Goal: Participate in discussion: Engage in conversation with other users on a specific topic

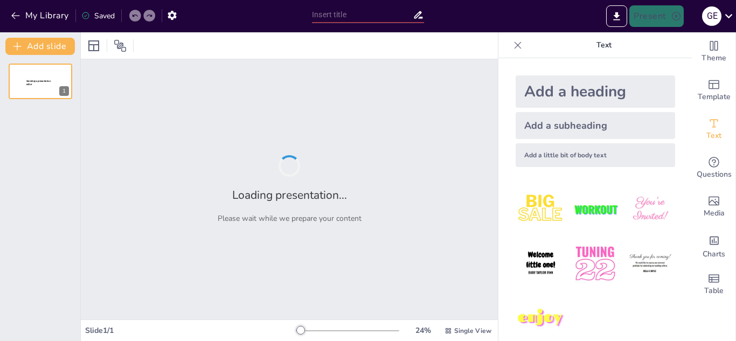
type input "Integración de la IA en la Educación: Estrategias para Docentes"
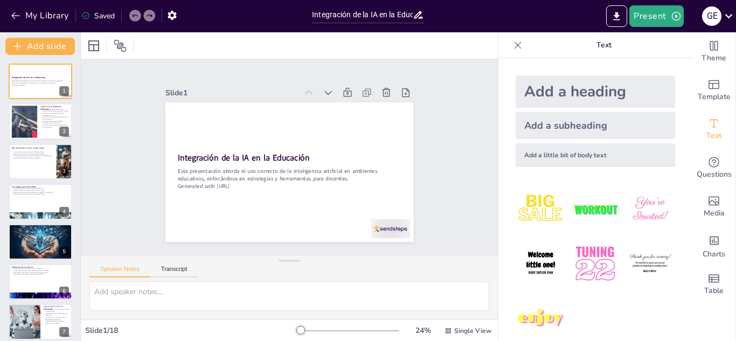
checkbox input "true"
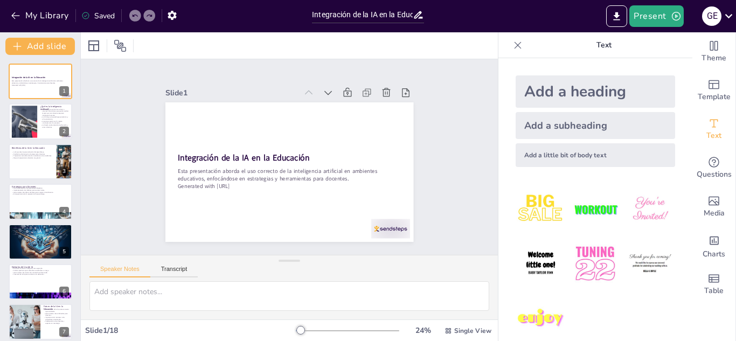
checkbox input "true"
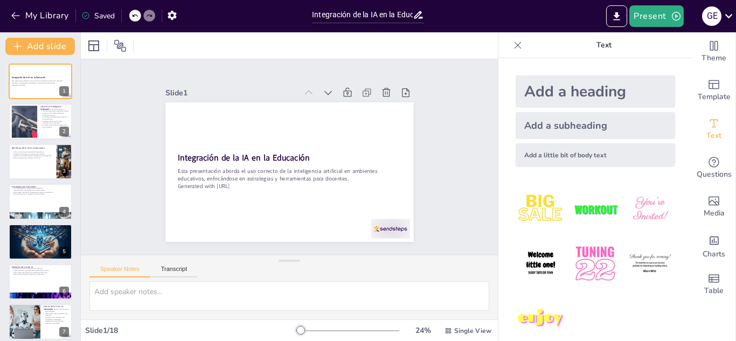
checkbox input "true"
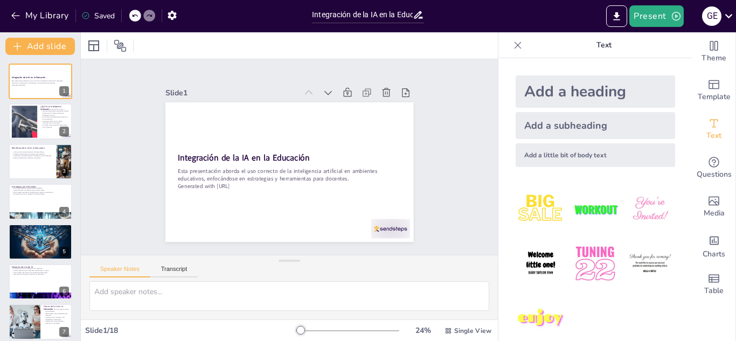
checkbox input "true"
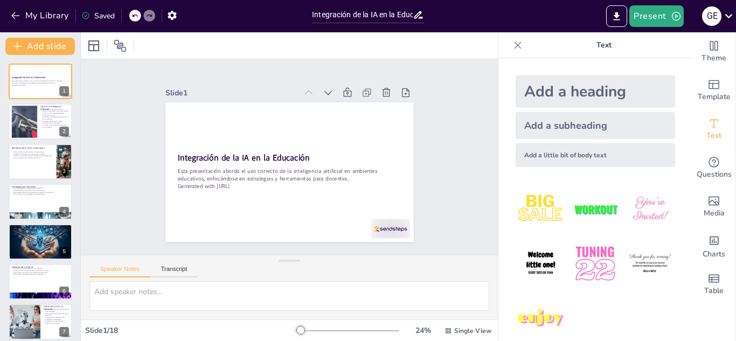
checkbox input "true"
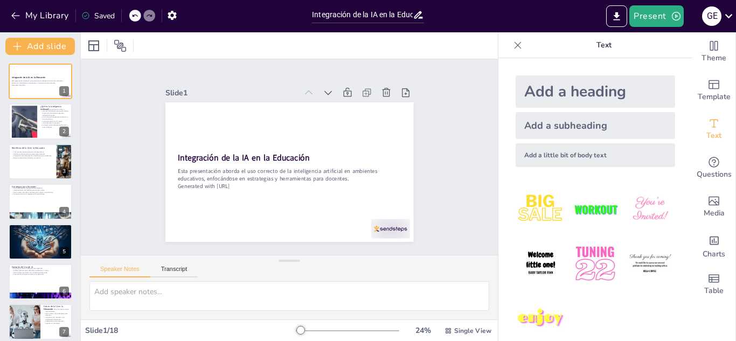
checkbox input "true"
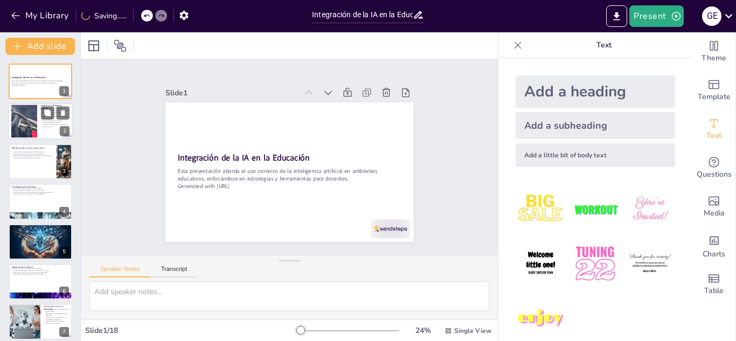
checkbox input "true"
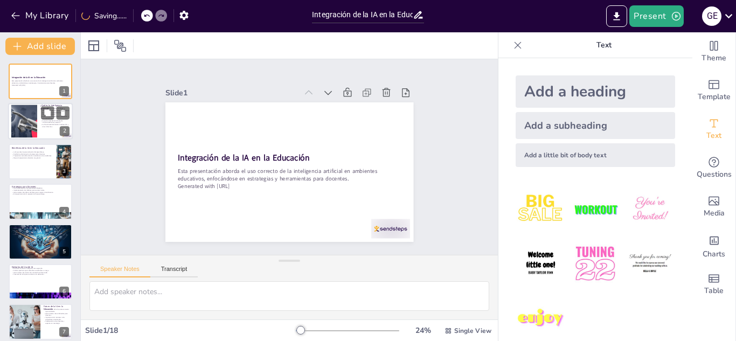
checkbox input "true"
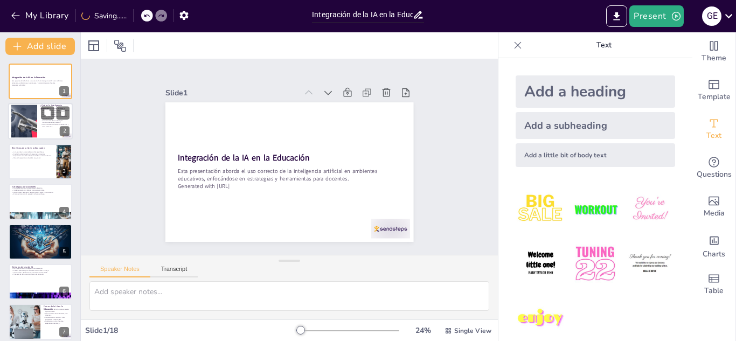
checkbox input "true"
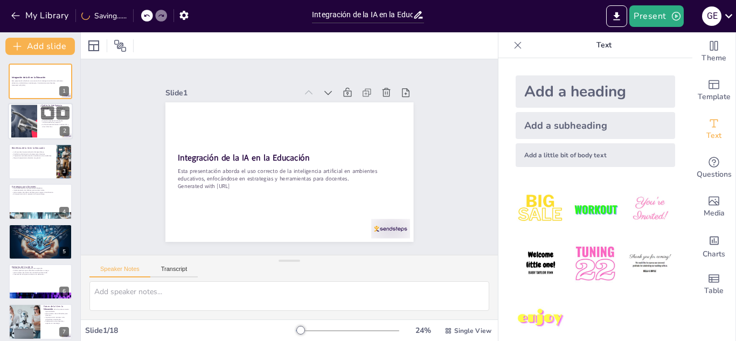
click at [26, 121] on div at bounding box center [24, 121] width 51 height 33
type textarea "La inteligencia artificial se ha convertido en un término común en la tecnologí…"
checkbox input "true"
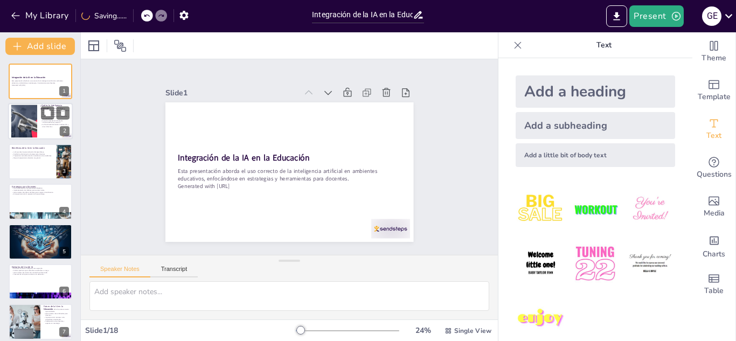
checkbox input "true"
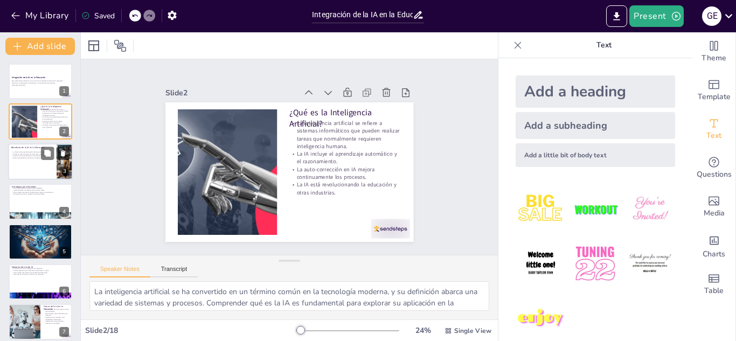
checkbox input "true"
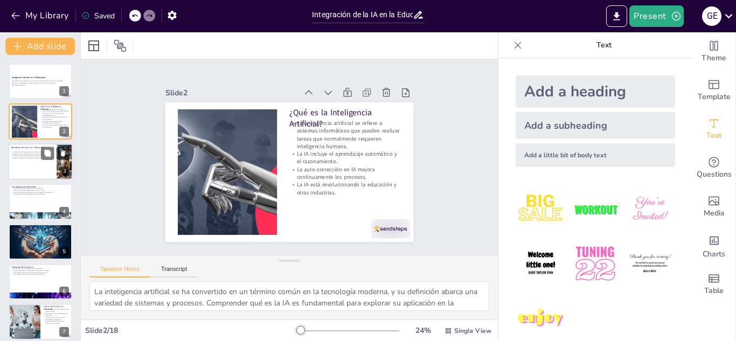
checkbox input "true"
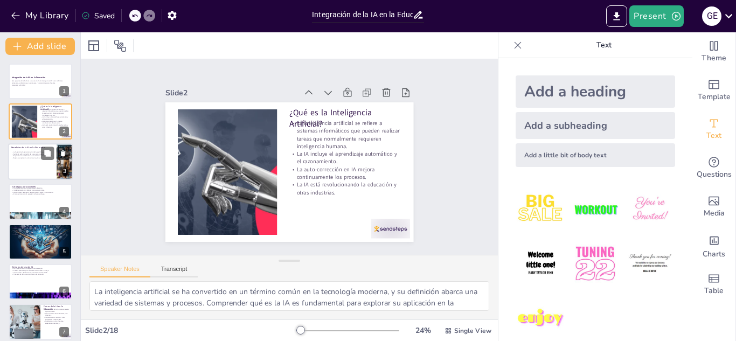
checkbox input "true"
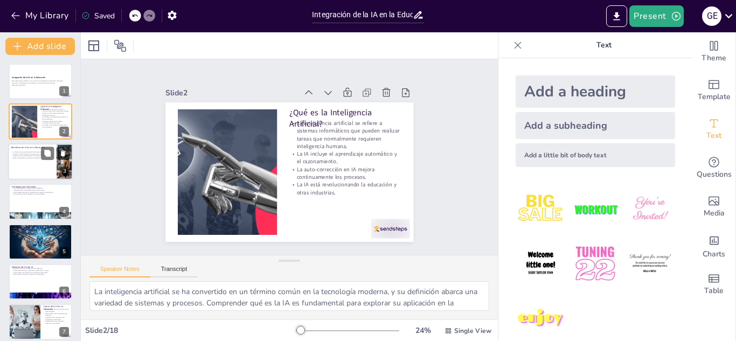
checkbox input "true"
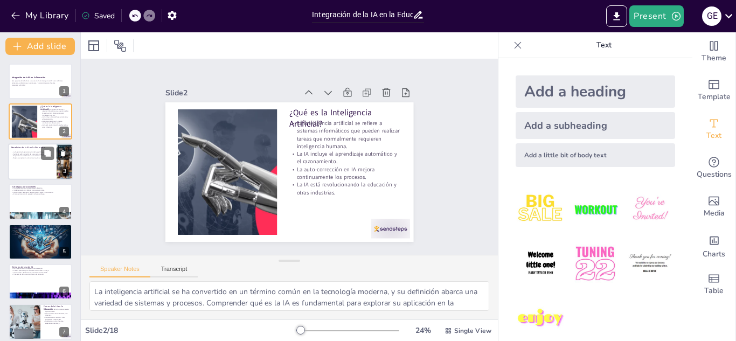
checkbox input "true"
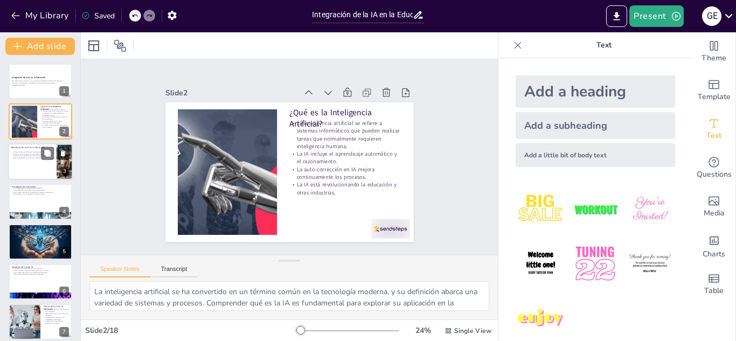
checkbox input "true"
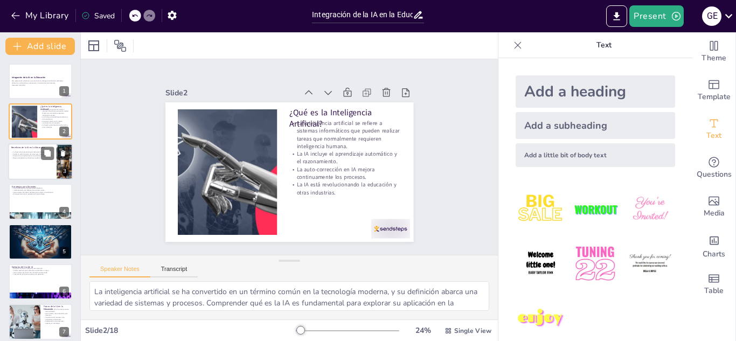
click at [31, 162] on div at bounding box center [40, 161] width 65 height 37
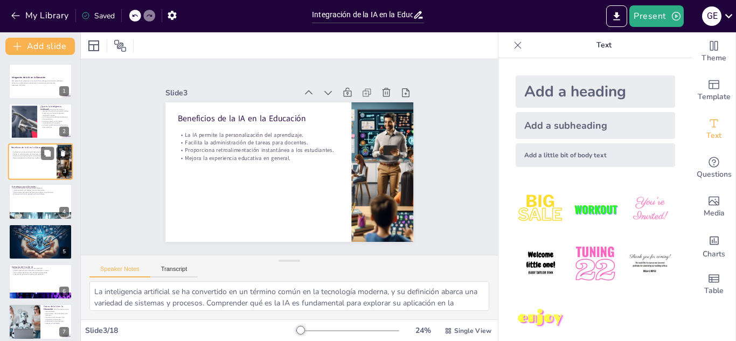
type textarea "La personalización es uno de los mayores beneficios de la IA, ya que permite a …"
checkbox input "true"
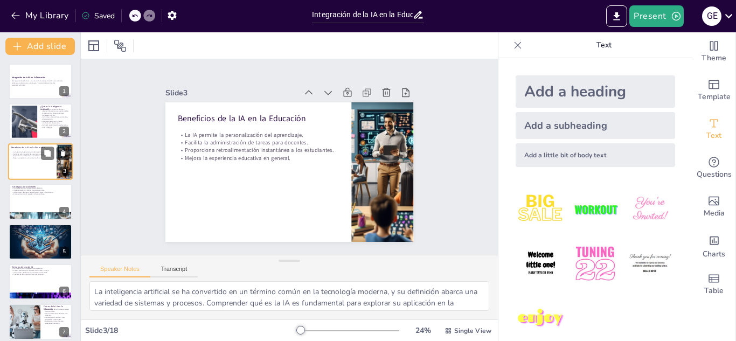
checkbox input "true"
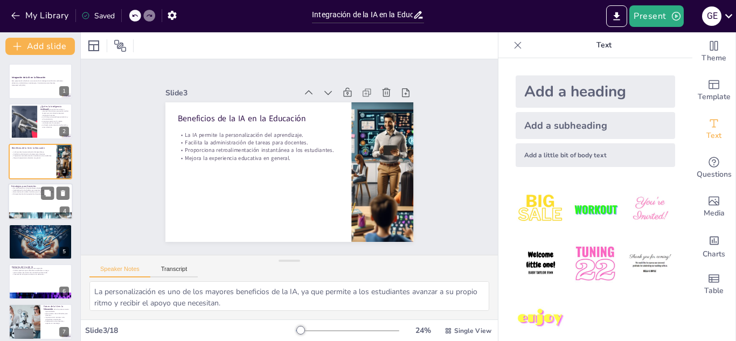
checkbox input "true"
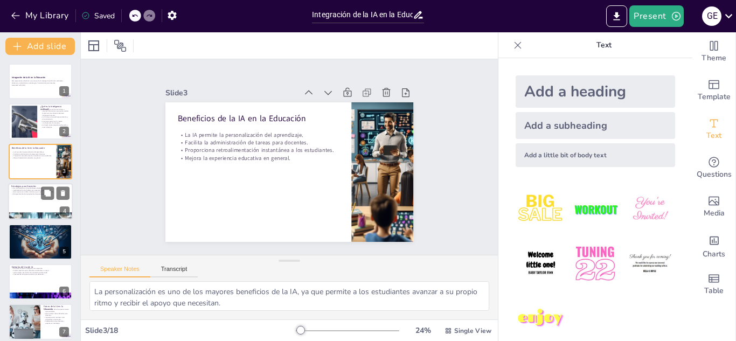
checkbox input "true"
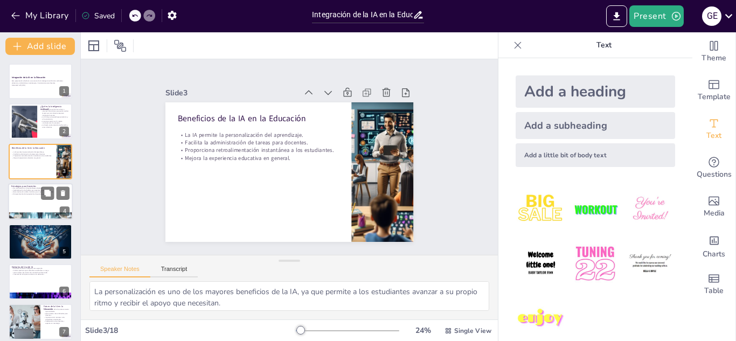
checkbox input "true"
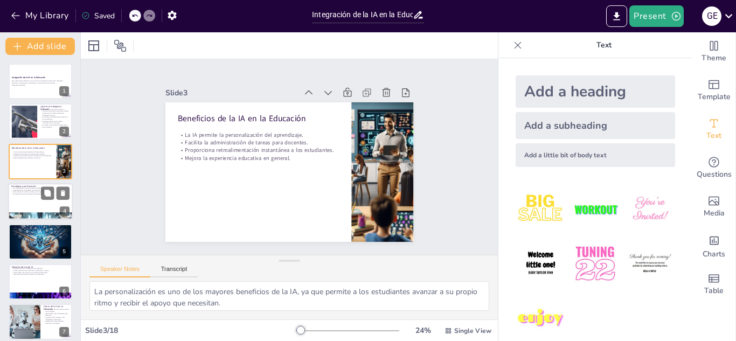
checkbox input "true"
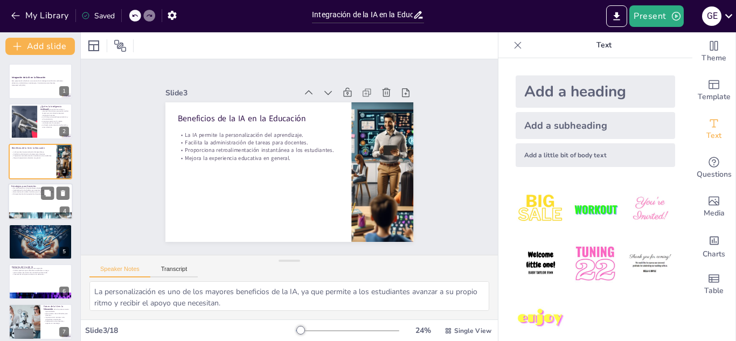
checkbox input "true"
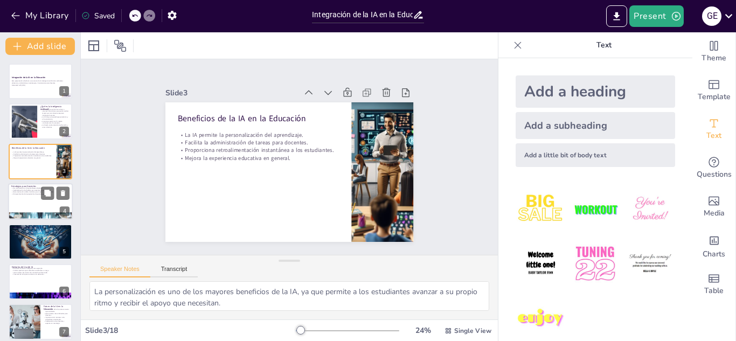
click at [30, 194] on p "Enriquecimiento de la experiencia de aprendizaje." at bounding box center [40, 194] width 58 height 2
type textarea "Las plataformas de aprendizaje adaptativo son una excelente manera de personali…"
checkbox input "true"
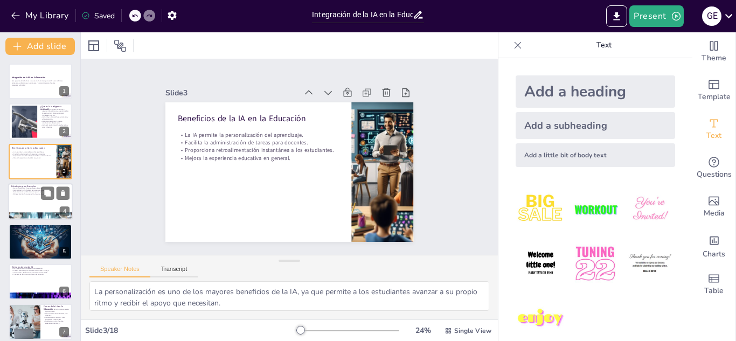
checkbox input "true"
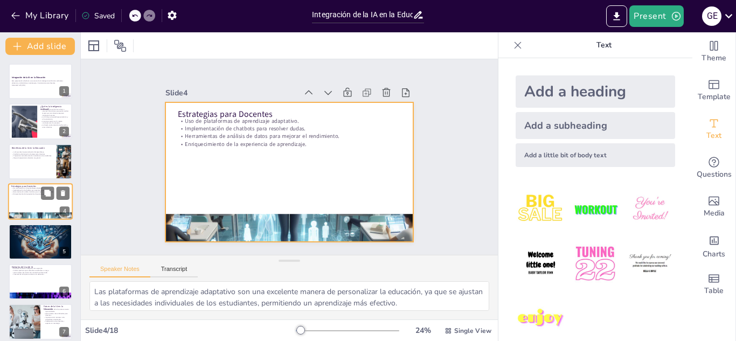
scroll to position [4, 0]
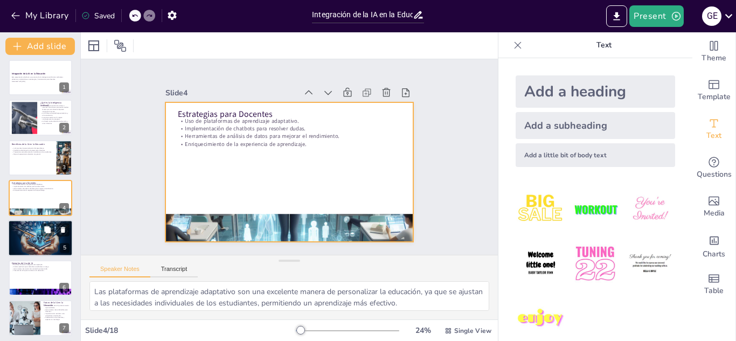
checkbox input "true"
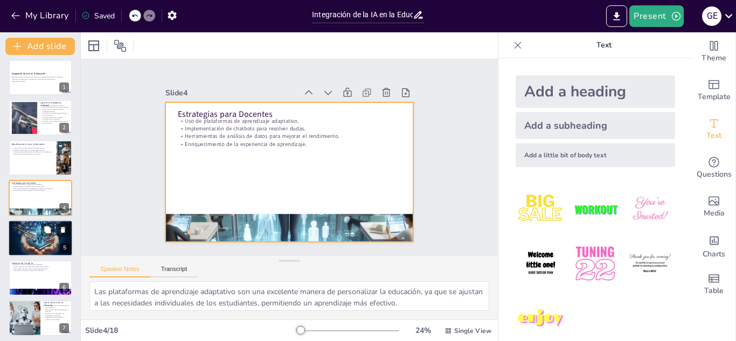
checkbox input "true"
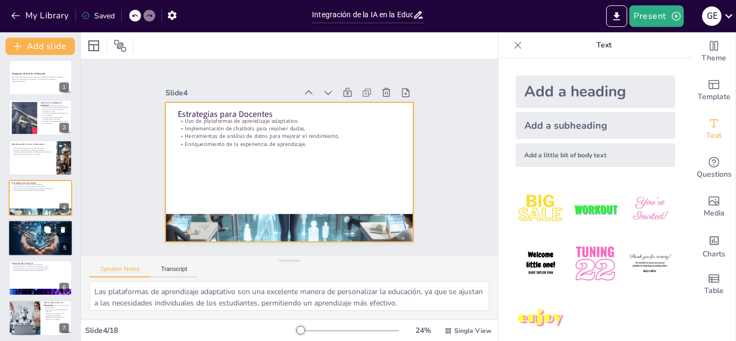
checkbox input "true"
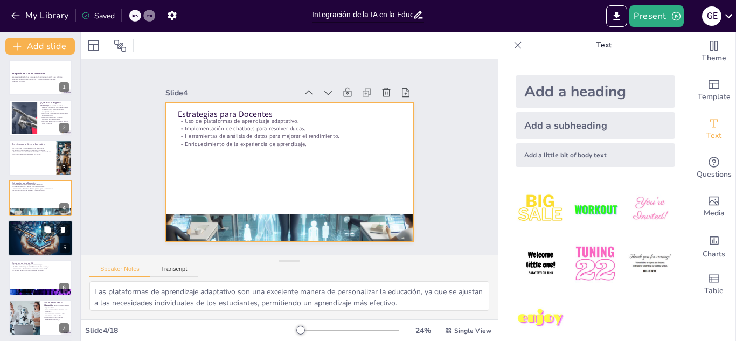
checkbox input "true"
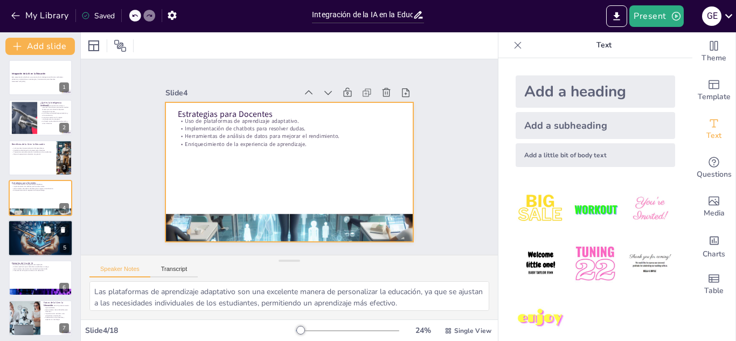
checkbox input "true"
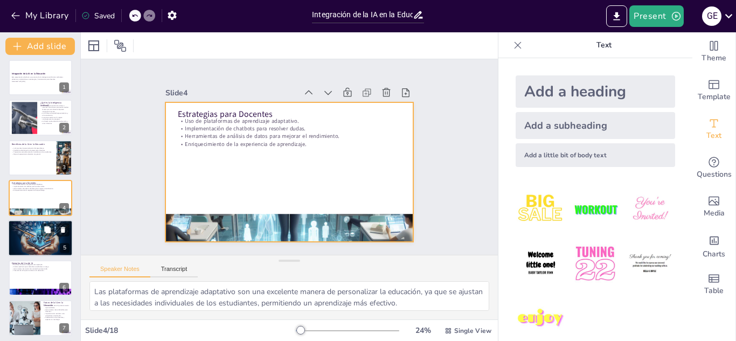
checkbox input "true"
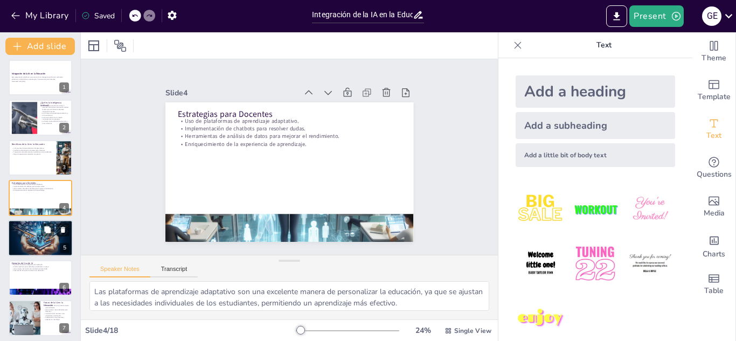
click at [32, 242] on div at bounding box center [40, 238] width 65 height 37
type textarea "La capacitación es esencial para que los docentes se sientan cómodos utilizando…"
checkbox input "true"
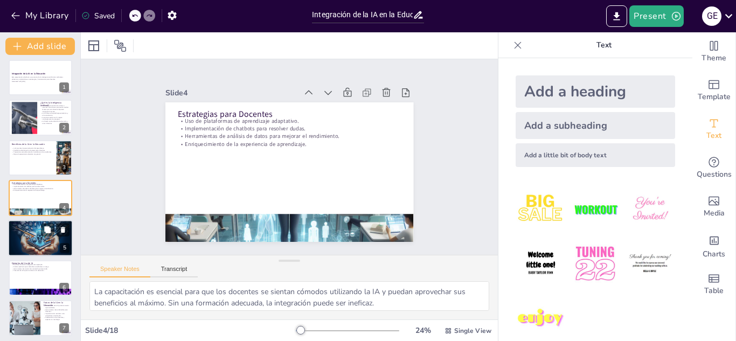
checkbox input "true"
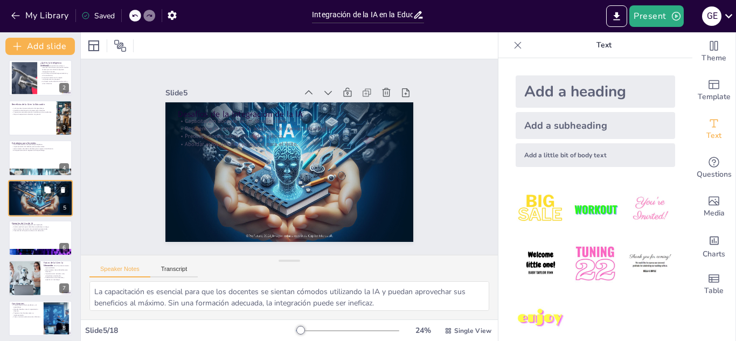
scroll to position [169, 0]
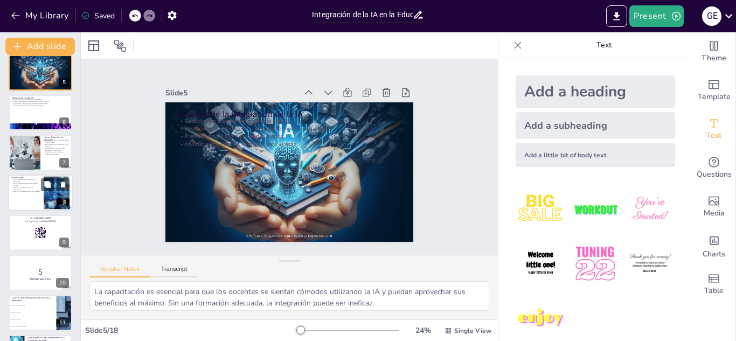
checkbox input "true"
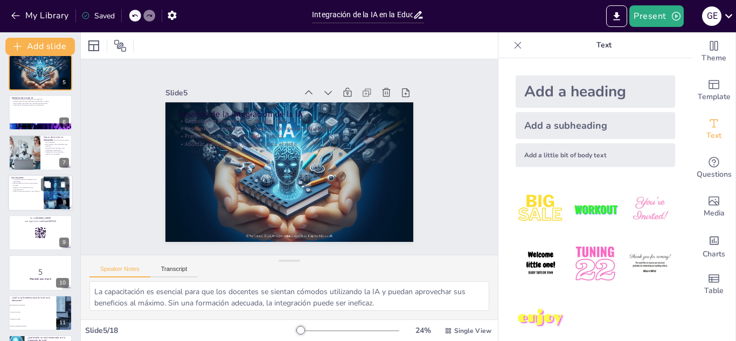
checkbox input "true"
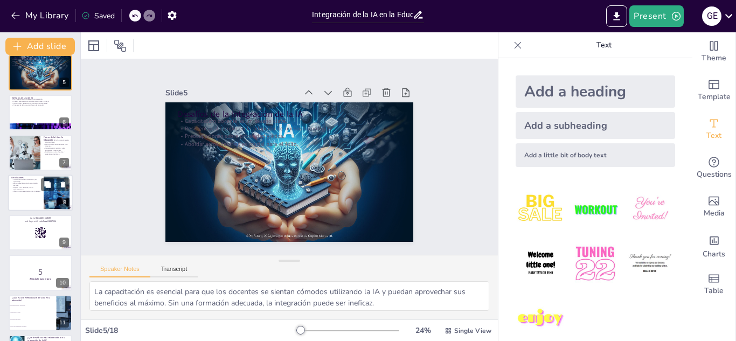
checkbox input "true"
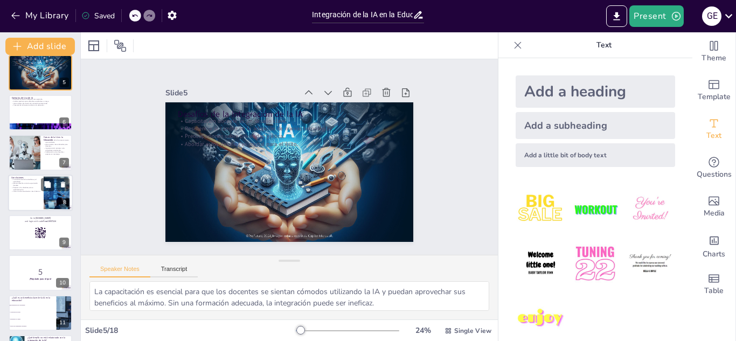
checkbox input "true"
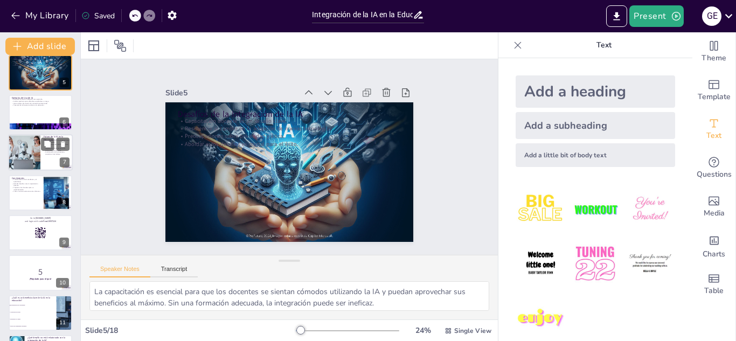
checkbox input "true"
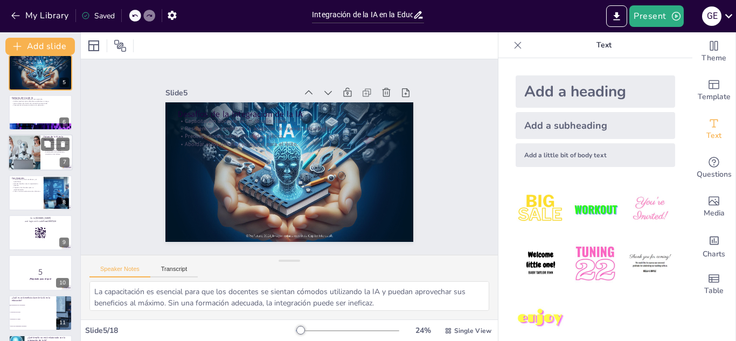
checkbox input "true"
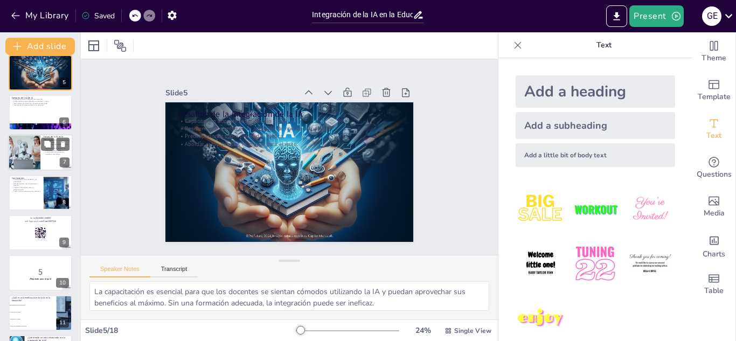
checkbox input "true"
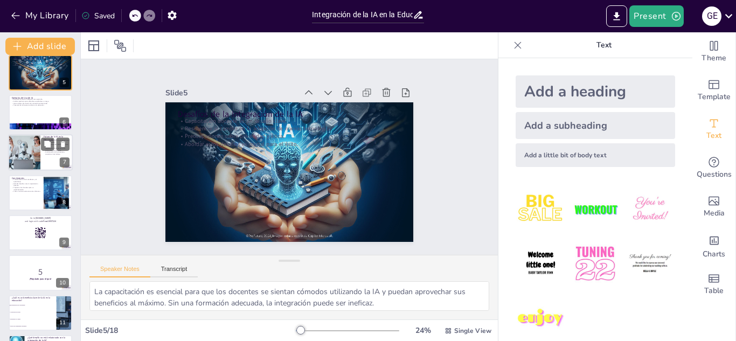
checkbox input "true"
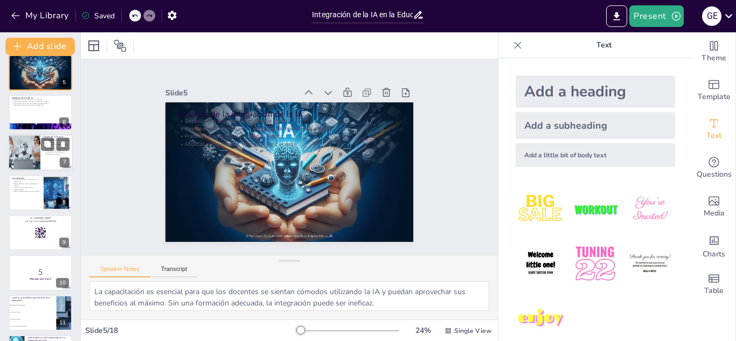
click at [19, 147] on div at bounding box center [23, 153] width 51 height 37
type textarea "La evolución constante de la IA abre la puerta a nuevas metodologías y herramie…"
checkbox input "true"
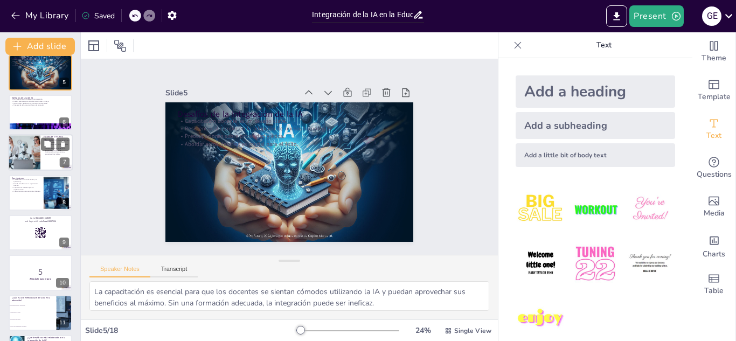
checkbox input "true"
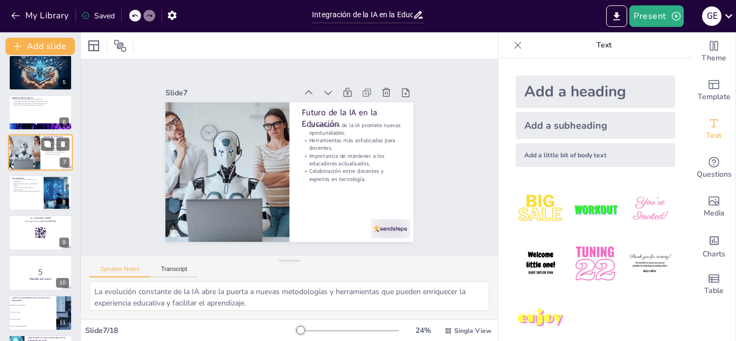
scroll to position [124, 0]
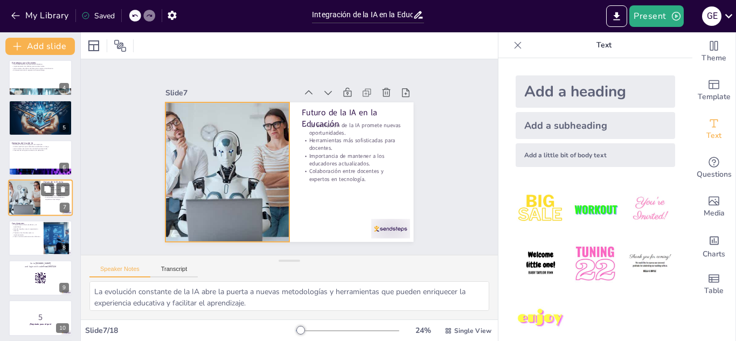
click at [22, 182] on div at bounding box center [23, 198] width 51 height 37
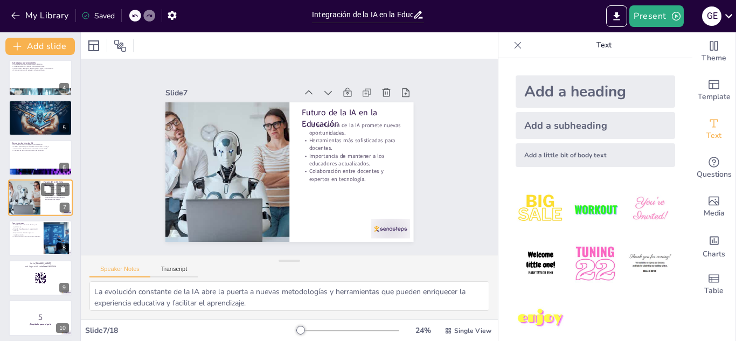
click at [29, 199] on div at bounding box center [23, 198] width 51 height 37
click at [34, 233] on p "Preparar a los docentes para su implementación." at bounding box center [25, 234] width 29 height 4
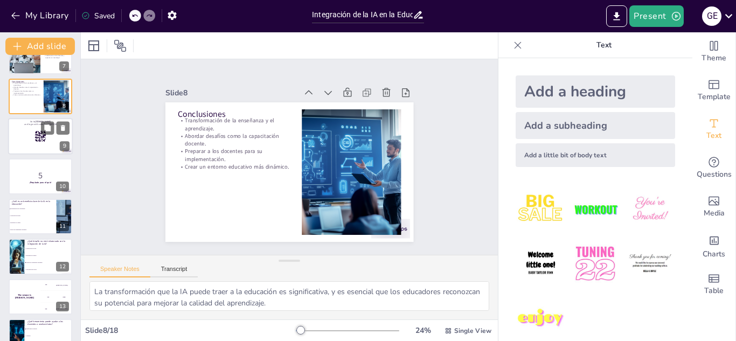
scroll to position [290, 0]
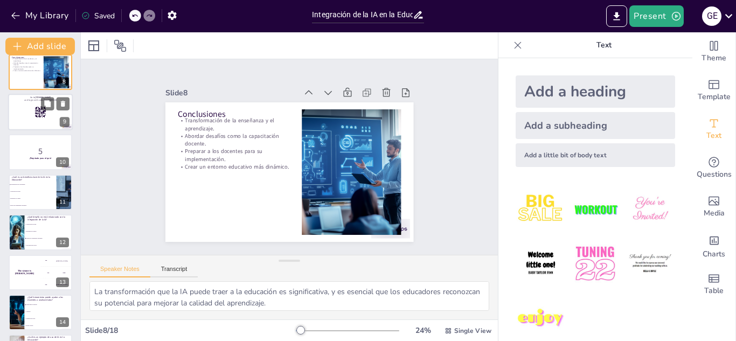
click at [27, 107] on div at bounding box center [40, 112] width 65 height 37
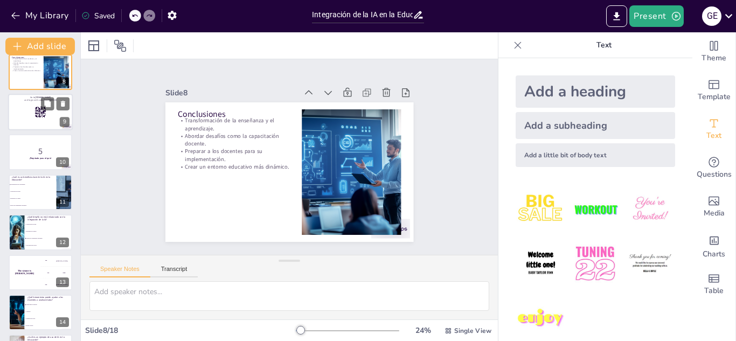
scroll to position [204, 0]
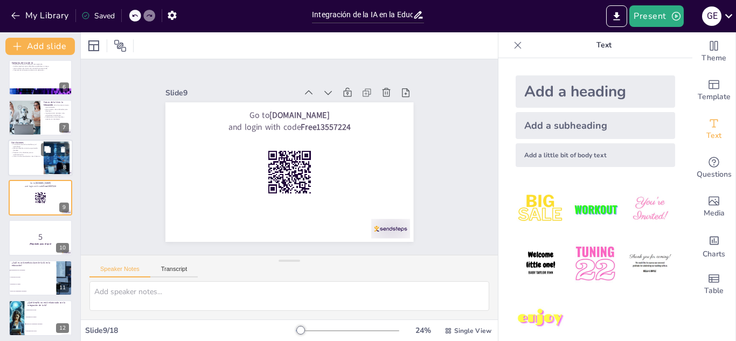
click at [27, 152] on p "Preparar a los docentes para su implementación." at bounding box center [25, 153] width 29 height 4
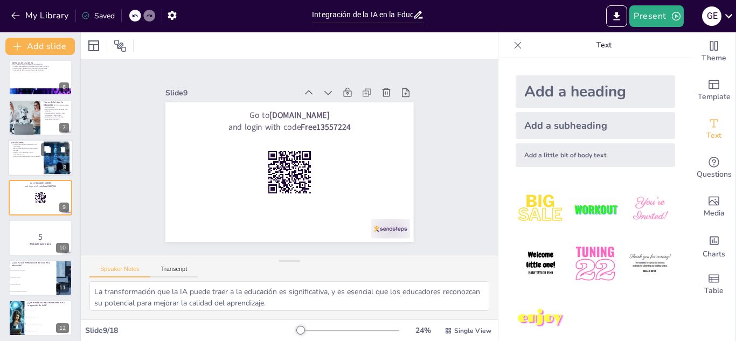
scroll to position [164, 0]
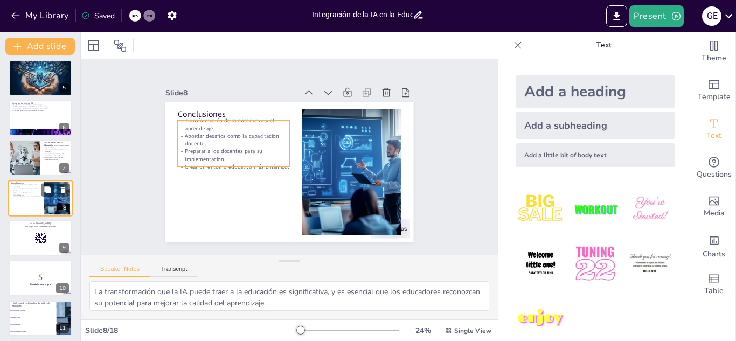
click at [29, 193] on p "Preparar a los docentes para su implementación." at bounding box center [25, 194] width 29 height 4
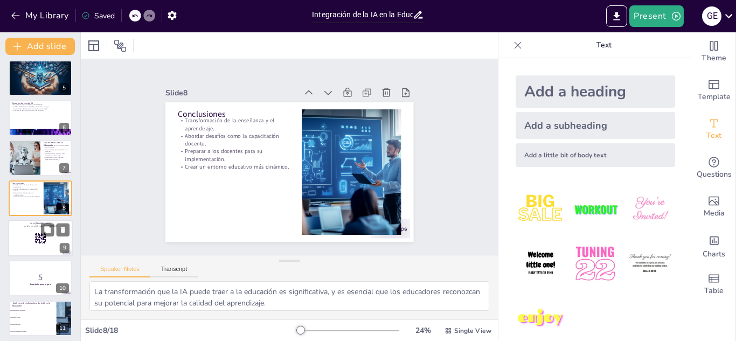
click at [36, 244] on div at bounding box center [40, 238] width 65 height 37
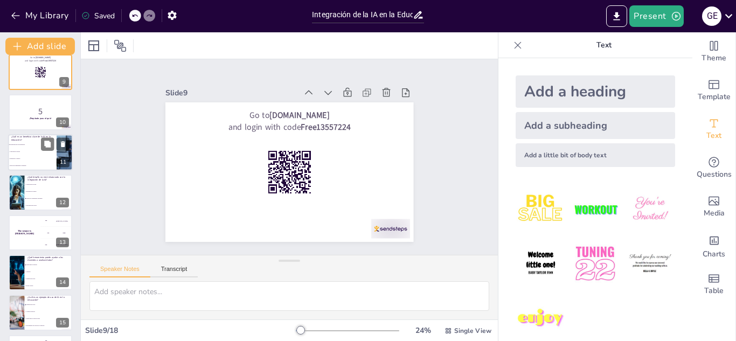
click at [25, 150] on li "Capacitación docente" at bounding box center [32, 151] width 48 height 7
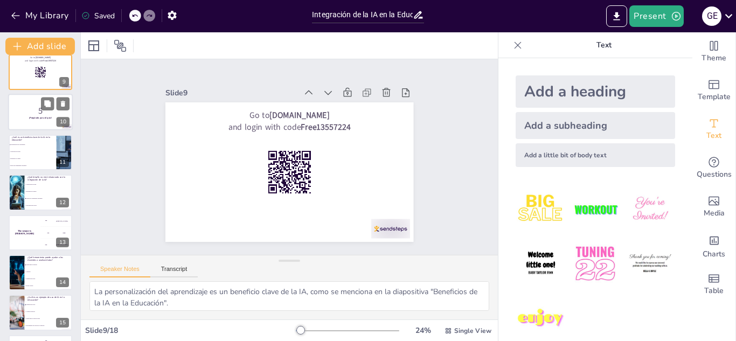
scroll to position [284, 0]
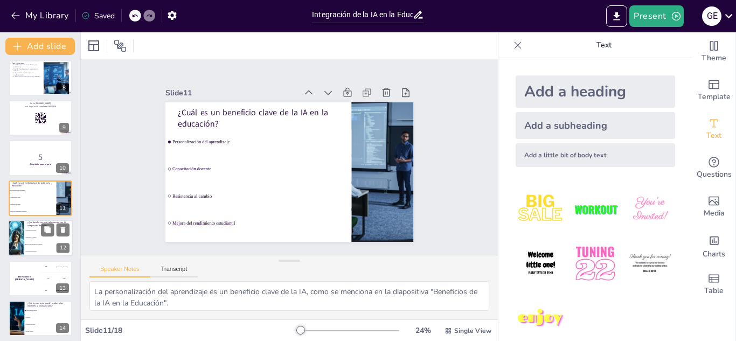
click at [26, 243] on li "Mejora del rendimiento estudiantil" at bounding box center [48, 244] width 48 height 7
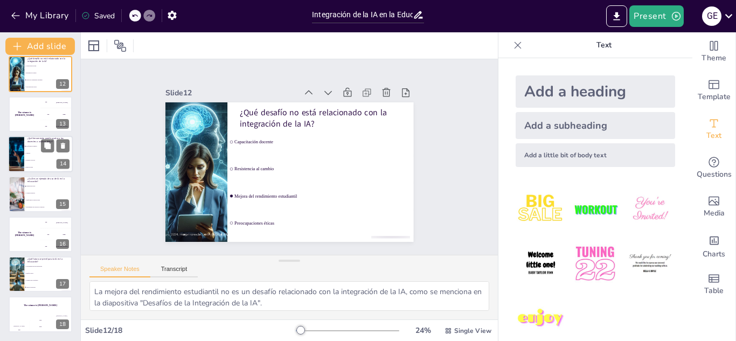
click at [26, 159] on span "Sistemas de tutoría" at bounding box center [49, 160] width 46 height 2
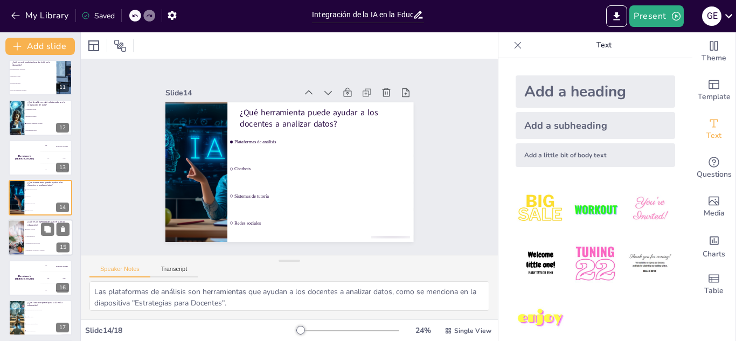
scroll to position [448, 0]
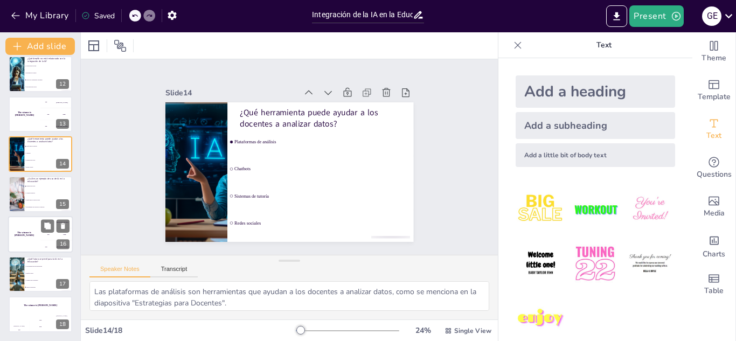
click at [30, 236] on div "The winner is [PERSON_NAME]" at bounding box center [24, 234] width 32 height 37
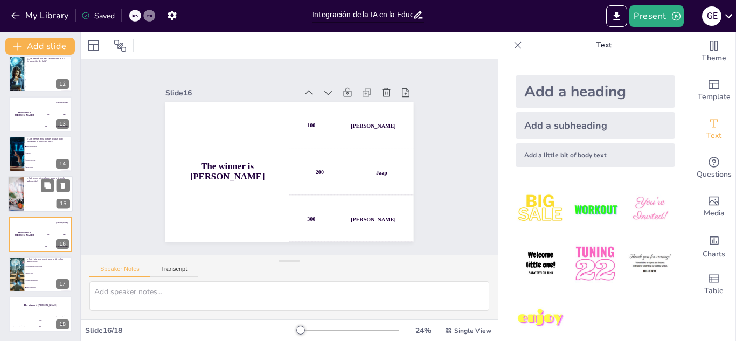
click at [27, 201] on li "Plataformas de redes sociales" at bounding box center [48, 200] width 48 height 7
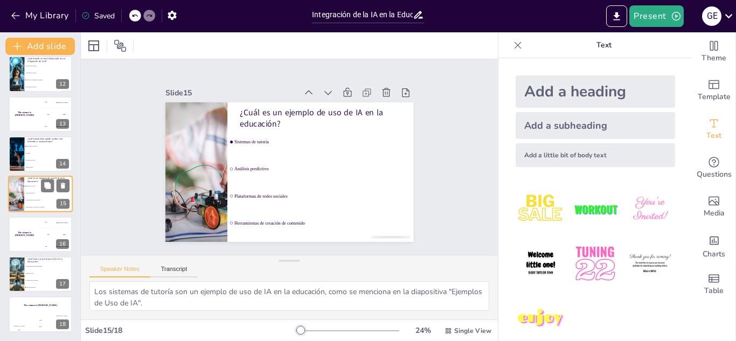
scroll to position [444, 0]
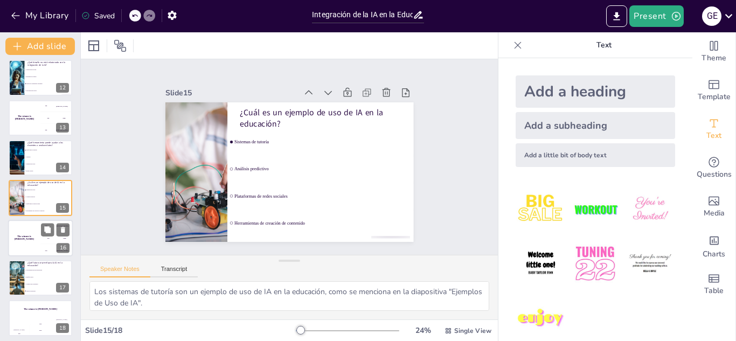
click at [27, 243] on div "The winner is [PERSON_NAME]" at bounding box center [24, 238] width 32 height 37
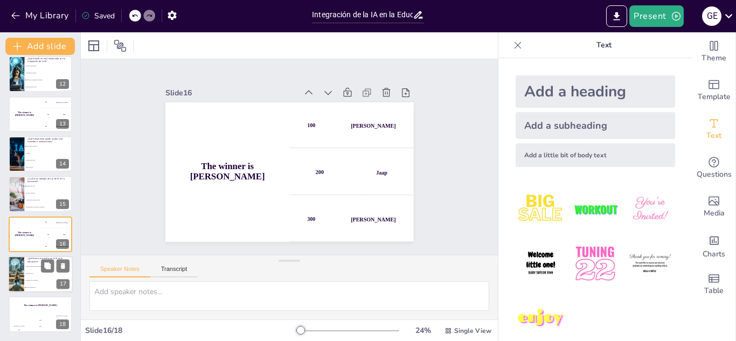
click at [37, 290] on li "Todas las anteriores" at bounding box center [48, 287] width 48 height 7
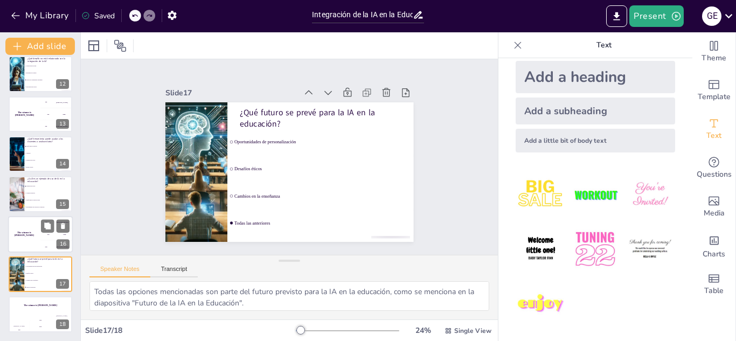
click at [38, 241] on div "The winner is [PERSON_NAME]" at bounding box center [24, 234] width 32 height 37
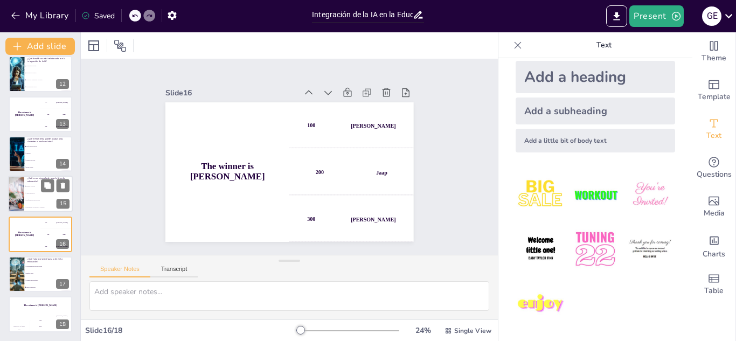
click at [28, 184] on li "Sistemas de tutoría" at bounding box center [48, 186] width 48 height 7
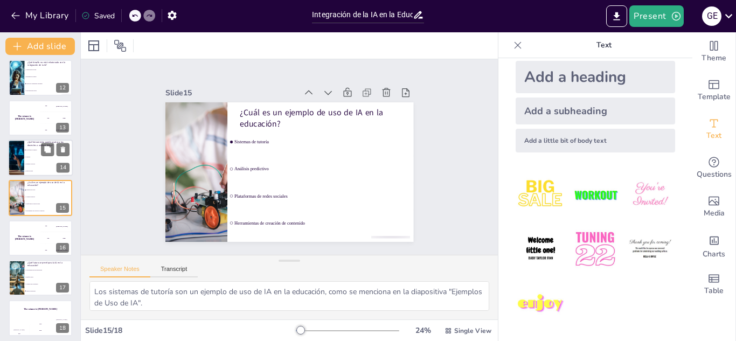
click at [26, 155] on li "Chatbots" at bounding box center [48, 156] width 48 height 7
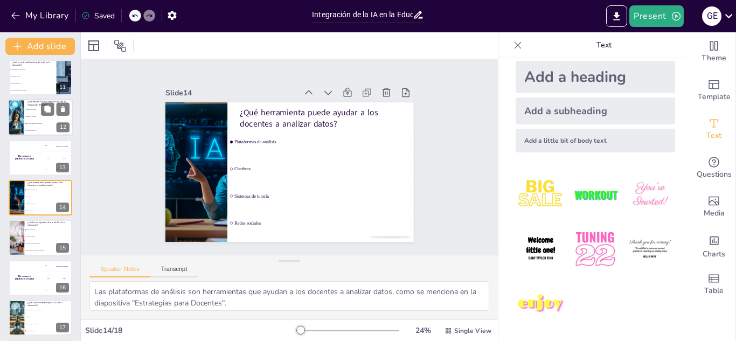
click at [23, 121] on div at bounding box center [16, 117] width 65 height 37
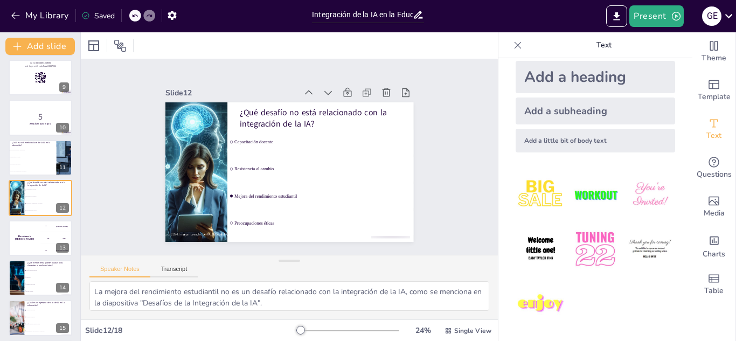
scroll to position [199, 0]
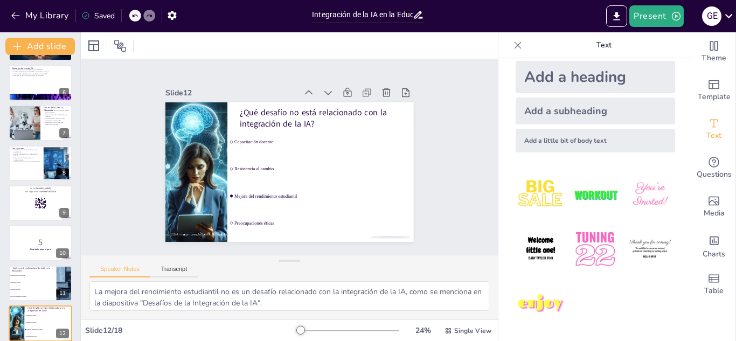
click at [16, 104] on div "Integración de la IA en la Educación Esta presentación aborda el uso correcto d…" at bounding box center [40, 223] width 80 height 717
click at [24, 115] on div at bounding box center [23, 123] width 51 height 37
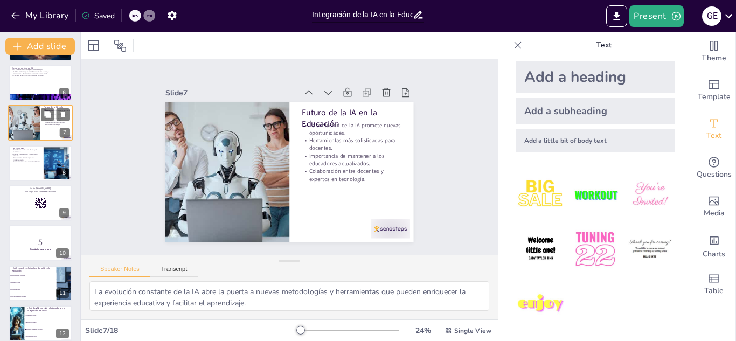
scroll to position [124, 0]
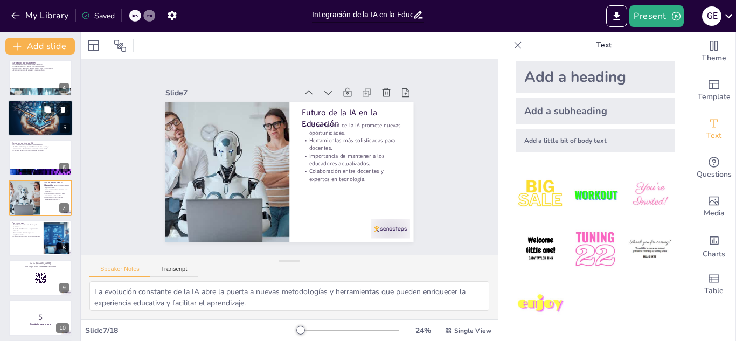
click at [25, 117] on div at bounding box center [40, 118] width 65 height 37
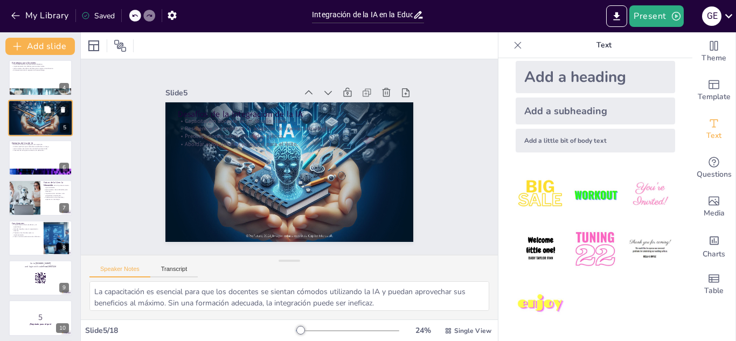
scroll to position [44, 0]
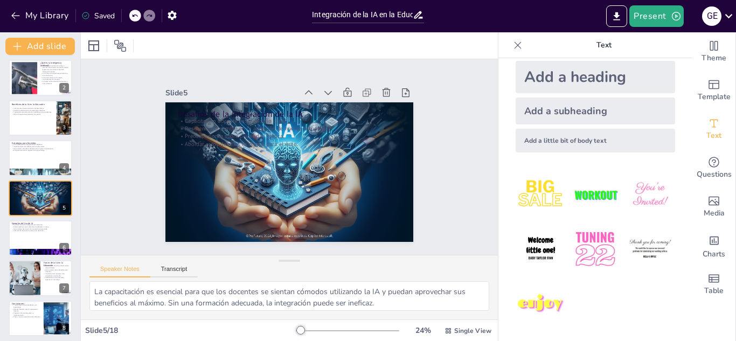
click at [31, 73] on div at bounding box center [25, 78] width 50 height 32
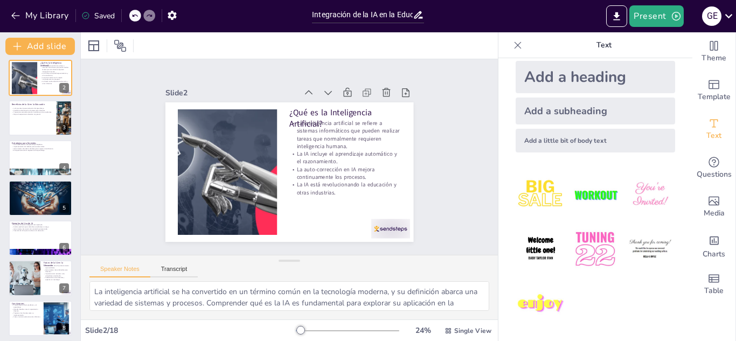
scroll to position [0, 0]
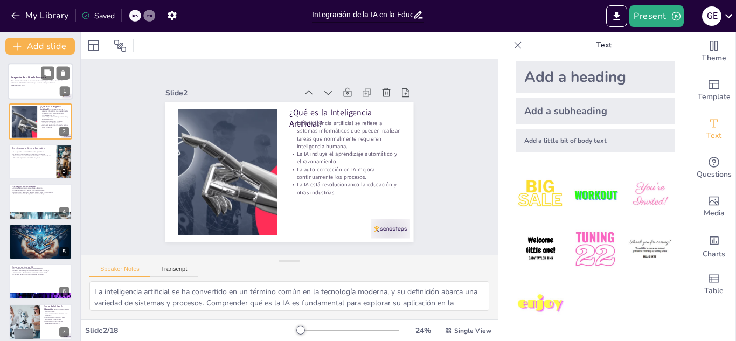
click at [34, 81] on p "Esta presentación aborda el uso correcto de la inteligencia artificial en ambie…" at bounding box center [40, 82] width 58 height 4
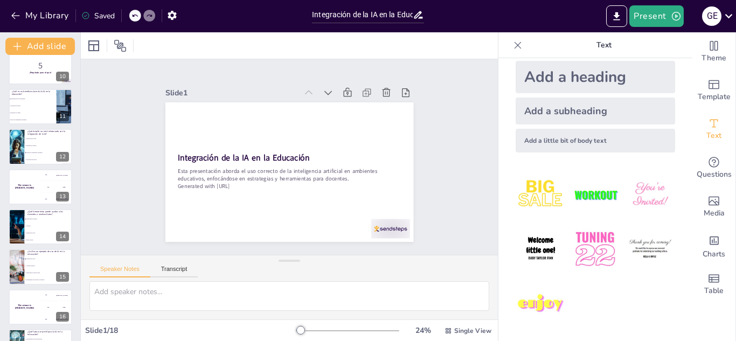
scroll to position [390, 0]
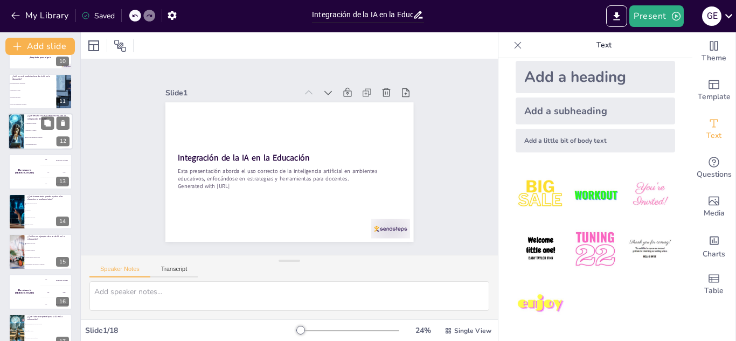
click at [27, 136] on li "Mejora del rendimiento estudiantil" at bounding box center [48, 138] width 48 height 7
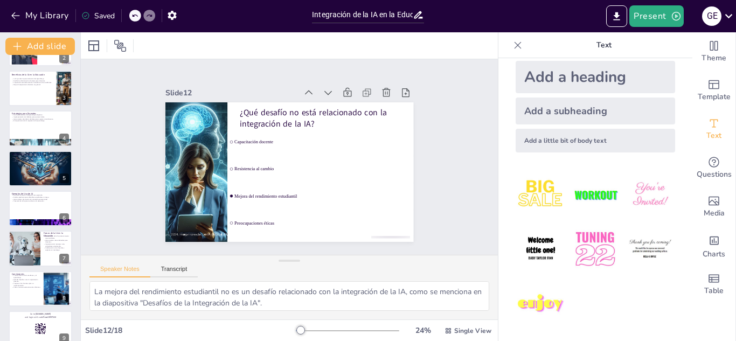
scroll to position [0, 0]
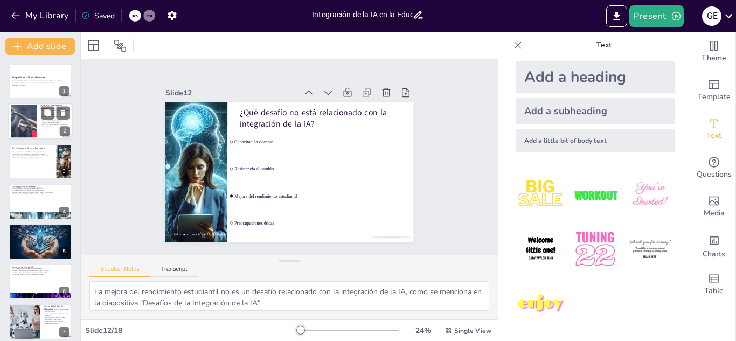
click at [32, 120] on div at bounding box center [24, 121] width 51 height 33
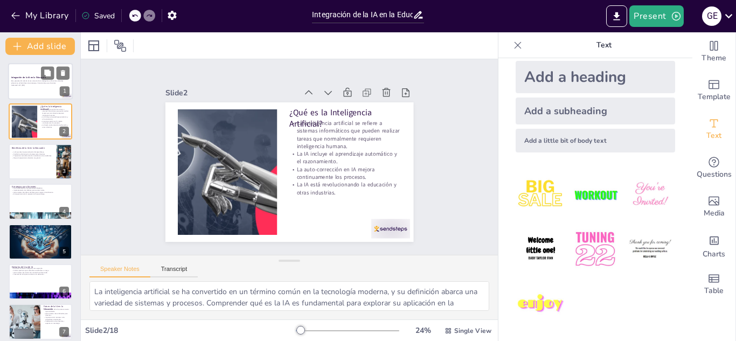
click at [27, 84] on p "Generated with [URL]" at bounding box center [40, 85] width 58 height 2
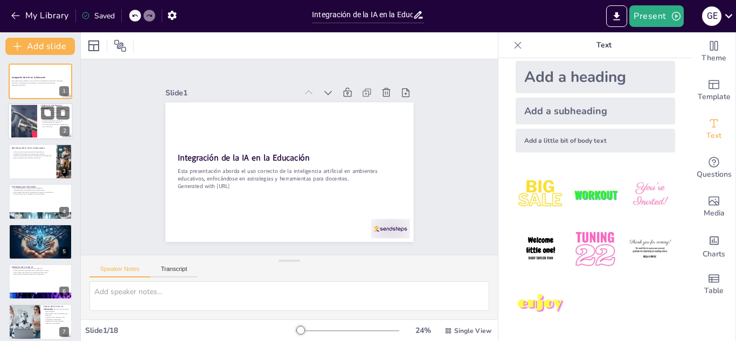
click at [34, 131] on div at bounding box center [24, 121] width 51 height 33
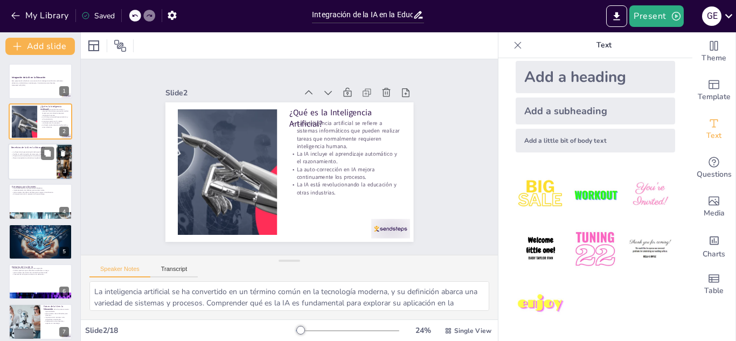
click at [38, 148] on p "Beneficios de la IA en la Educación" at bounding box center [32, 147] width 42 height 3
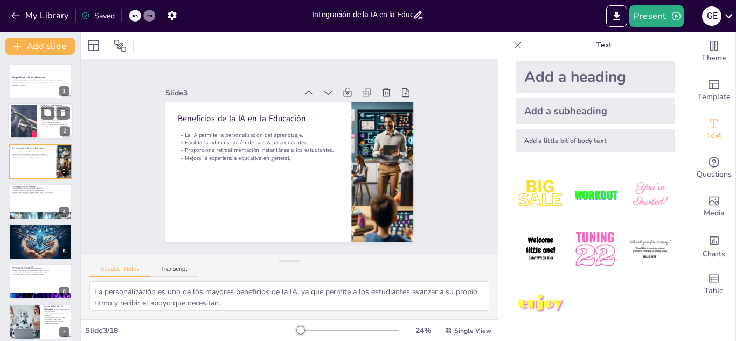
click at [27, 115] on div at bounding box center [24, 121] width 51 height 33
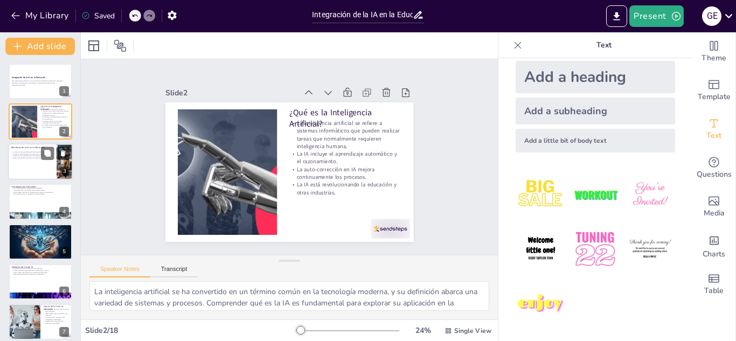
click at [29, 171] on div at bounding box center [40, 161] width 65 height 37
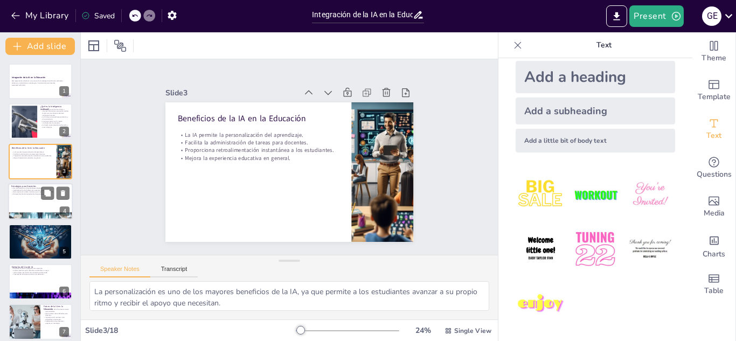
click at [30, 213] on div at bounding box center [40, 216] width 65 height 65
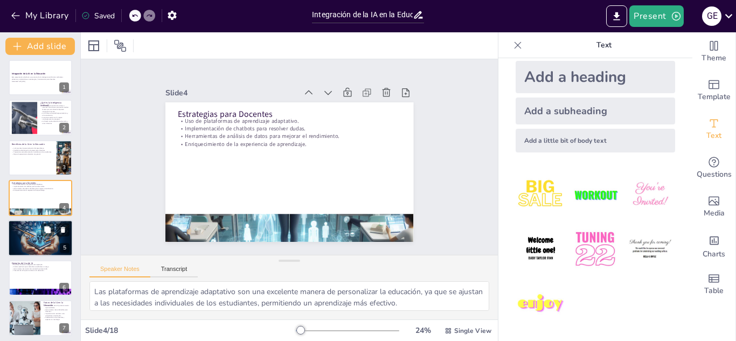
click at [31, 237] on div at bounding box center [40, 238] width 65 height 37
